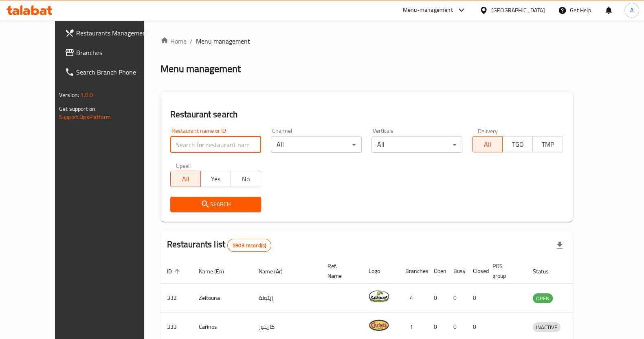
click at [173, 145] on input "search" at bounding box center [215, 144] width 91 height 16
type input "[PERSON_NAME]"
click at [215, 209] on button "Search" at bounding box center [215, 204] width 91 height 15
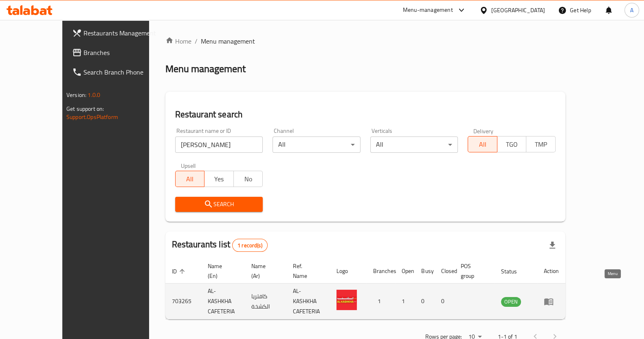
click at [558, 296] on link "enhanced table" at bounding box center [550, 301] width 15 height 10
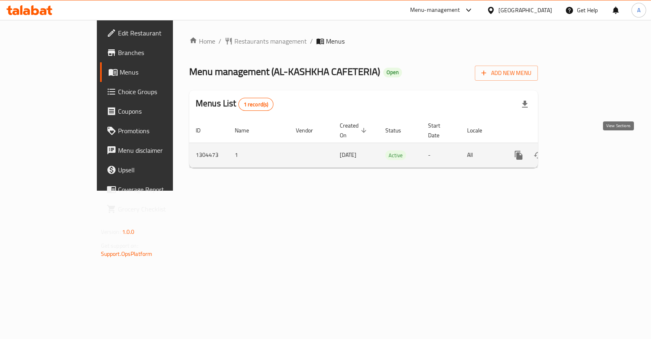
click at [582, 150] on icon "enhanced table" at bounding box center [578, 155] width 10 height 10
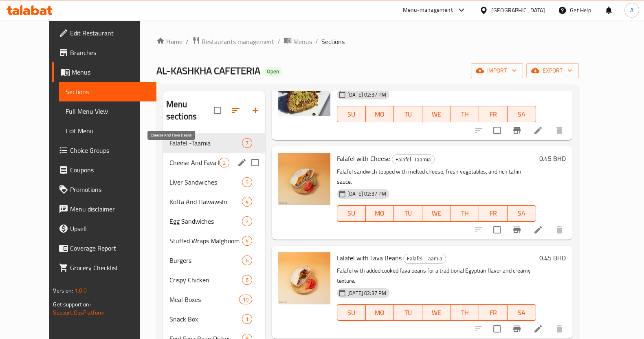
click at [174, 158] on span "Cheese And Fava Beans" at bounding box center [194, 163] width 50 height 10
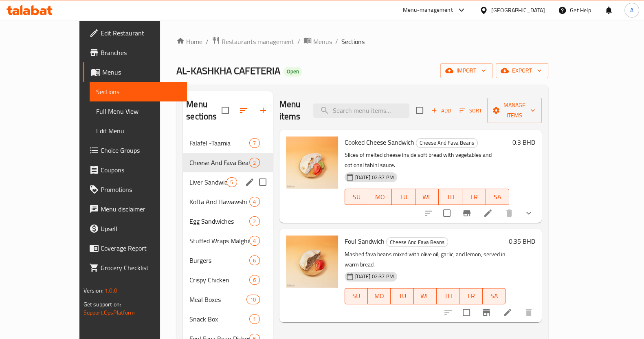
click at [189, 177] on span "Liver Sandwiches" at bounding box center [207, 182] width 37 height 10
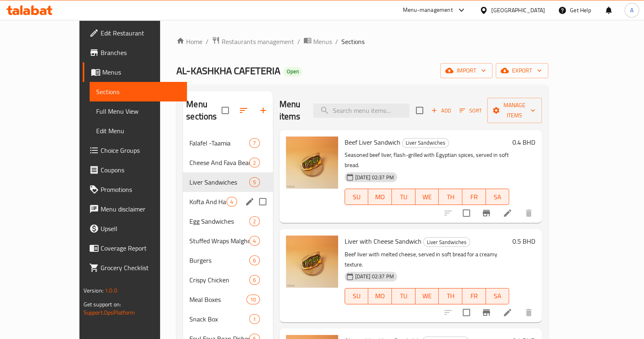
click at [189, 197] on span "Kofta And Hawawshi" at bounding box center [207, 202] width 37 height 10
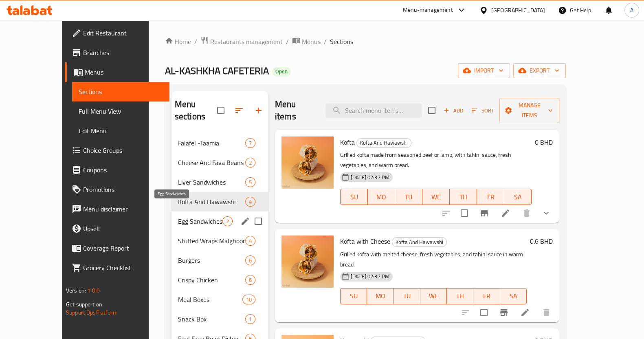
click at [178, 216] on span "Egg Sandwiches" at bounding box center [200, 221] width 44 height 10
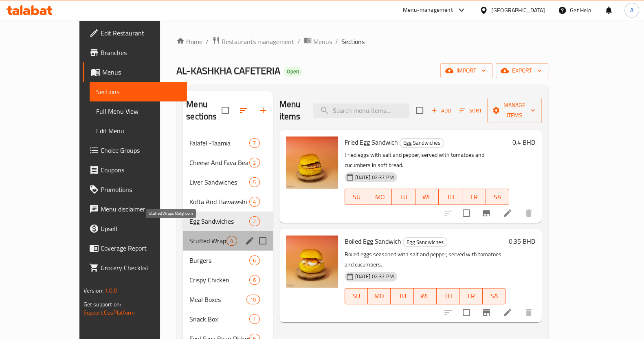
click at [189, 236] on span "Stuffed Wraps Malghoom" at bounding box center [207, 241] width 37 height 10
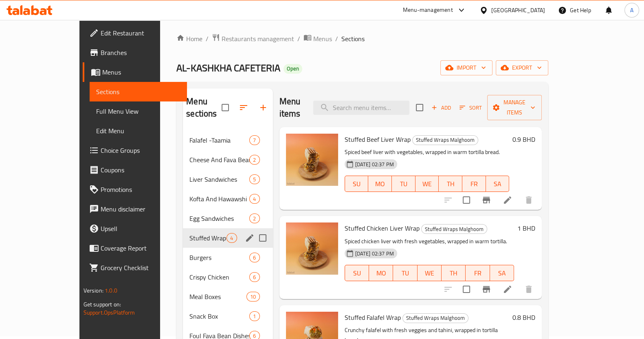
scroll to position [179, 0]
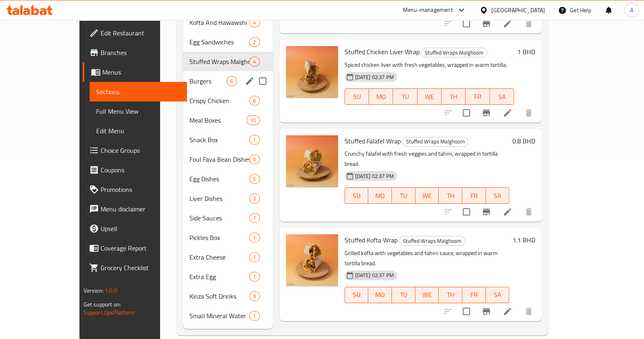
click at [183, 71] on div "Burgers 6" at bounding box center [228, 81] width 90 height 20
